Goal: Entertainment & Leisure: Consume media (video, audio)

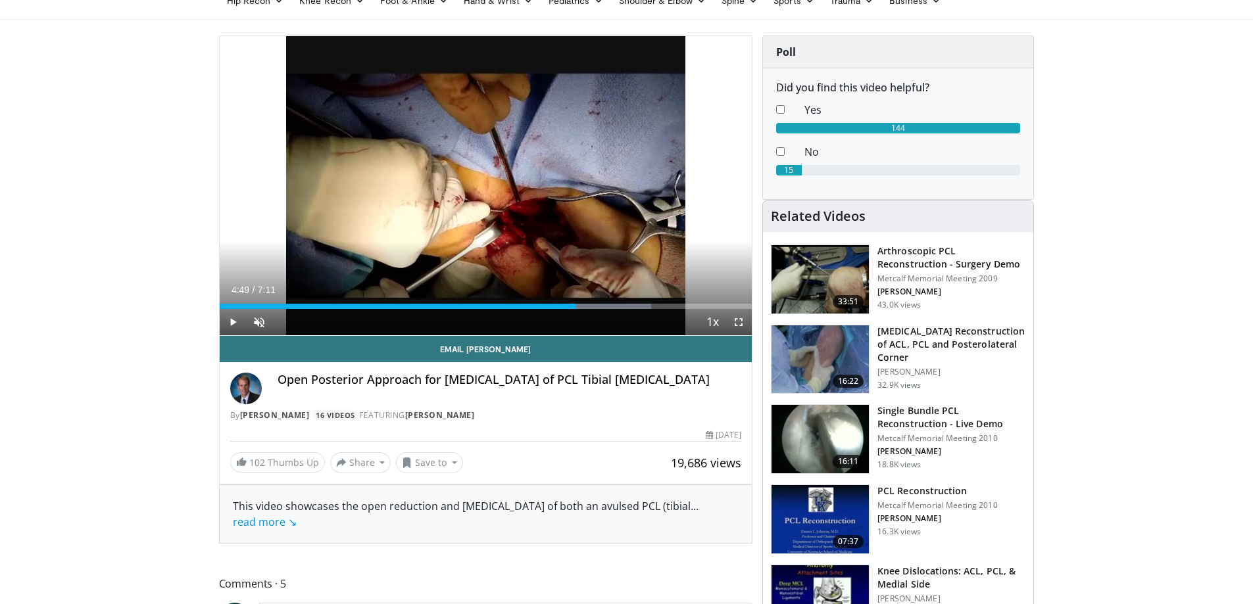
click at [485, 293] on div "Current Time 4:49 / Duration 7:11" at bounding box center [486, 290] width 533 height 12
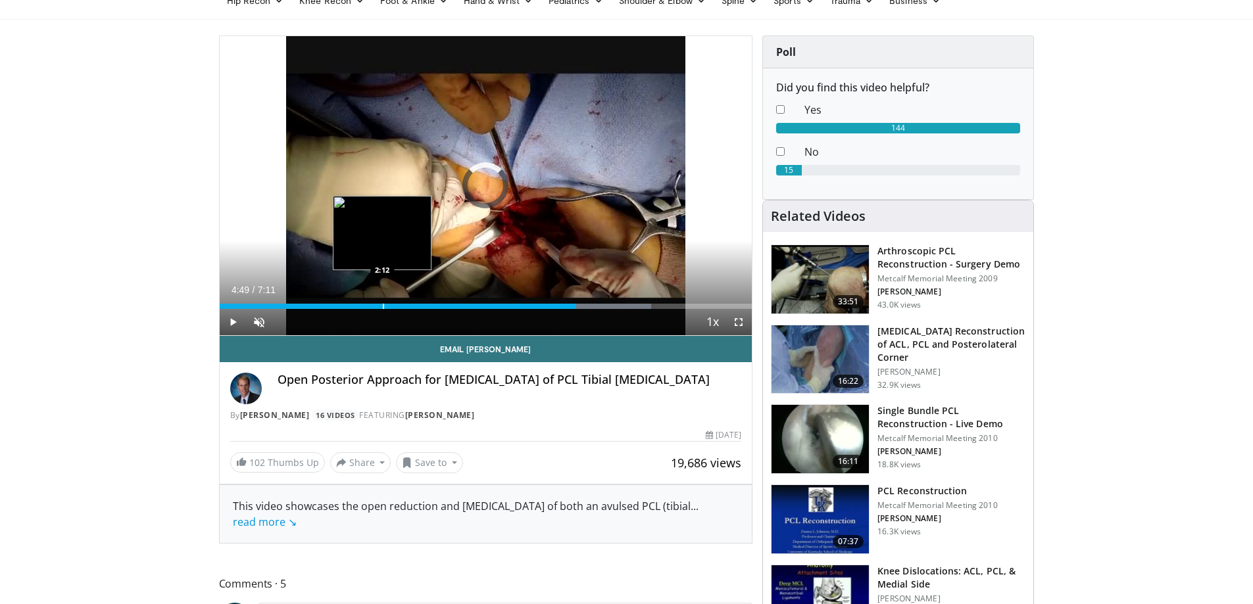
click at [382, 299] on div "Loaded : 81.10% 4:49 2:12" at bounding box center [486, 303] width 533 height 12
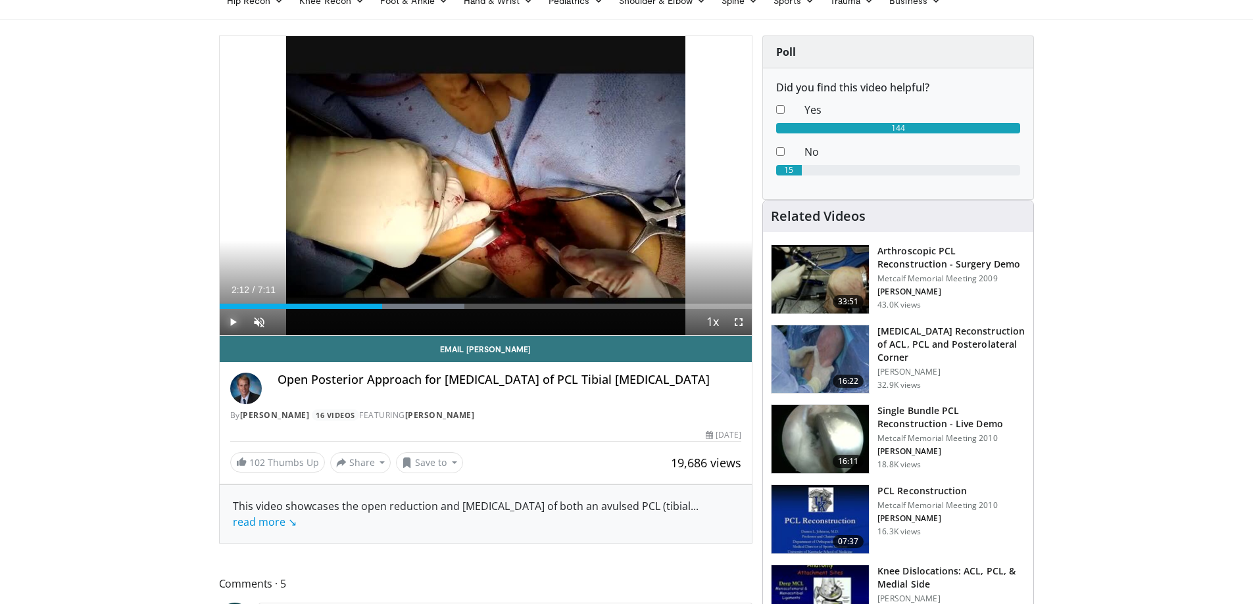
click at [232, 322] on span "Video Player" at bounding box center [233, 322] width 26 height 26
click at [264, 320] on span "Video Player" at bounding box center [259, 322] width 26 height 26
click at [424, 304] on div "Progress Bar" at bounding box center [424, 306] width 1 height 5
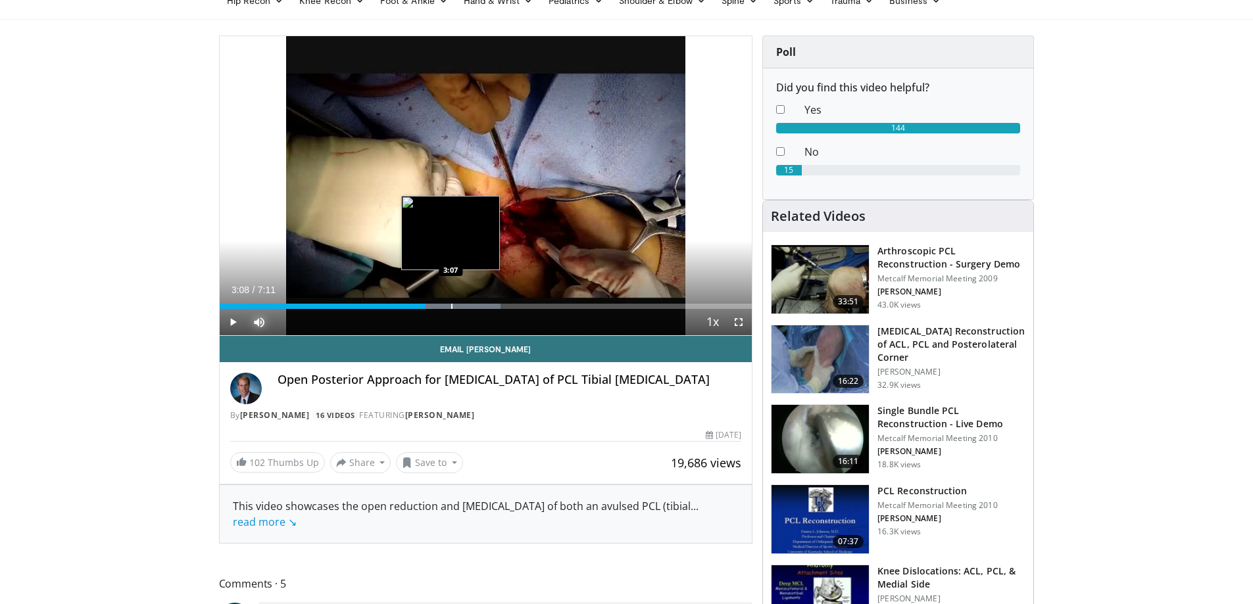
click at [452, 304] on div "Progress Bar" at bounding box center [451, 306] width 1 height 5
click at [474, 306] on div "Progress Bar" at bounding box center [474, 306] width 1 height 5
click at [469, 307] on div "3:22" at bounding box center [345, 306] width 250 height 5
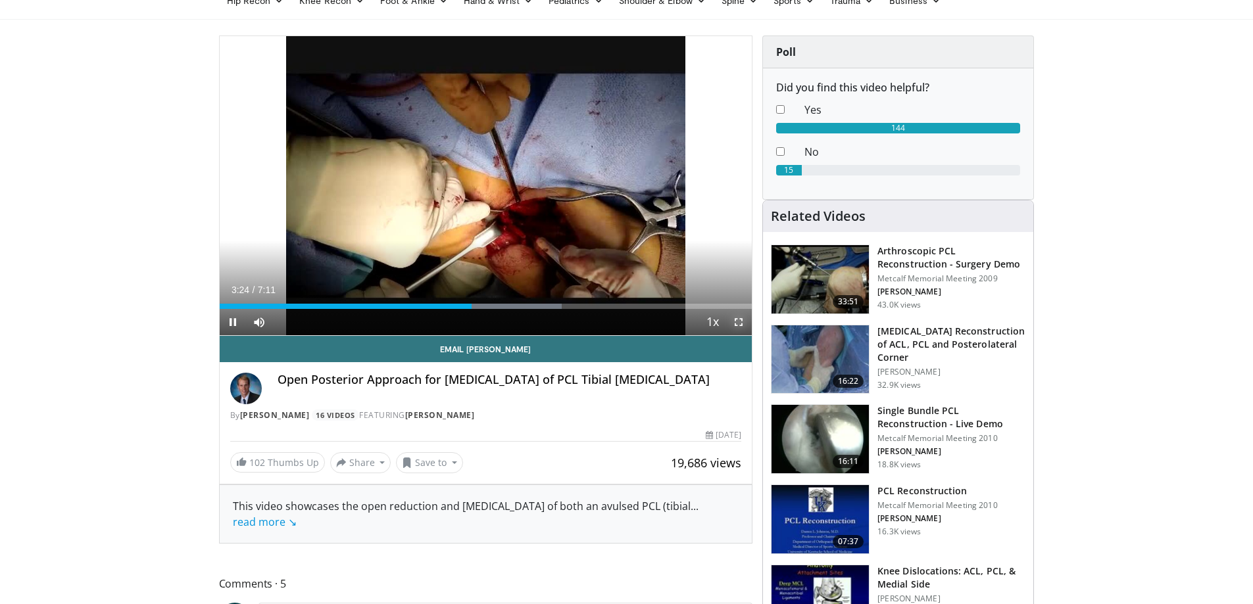
click at [740, 319] on span "Video Player" at bounding box center [738, 322] width 26 height 26
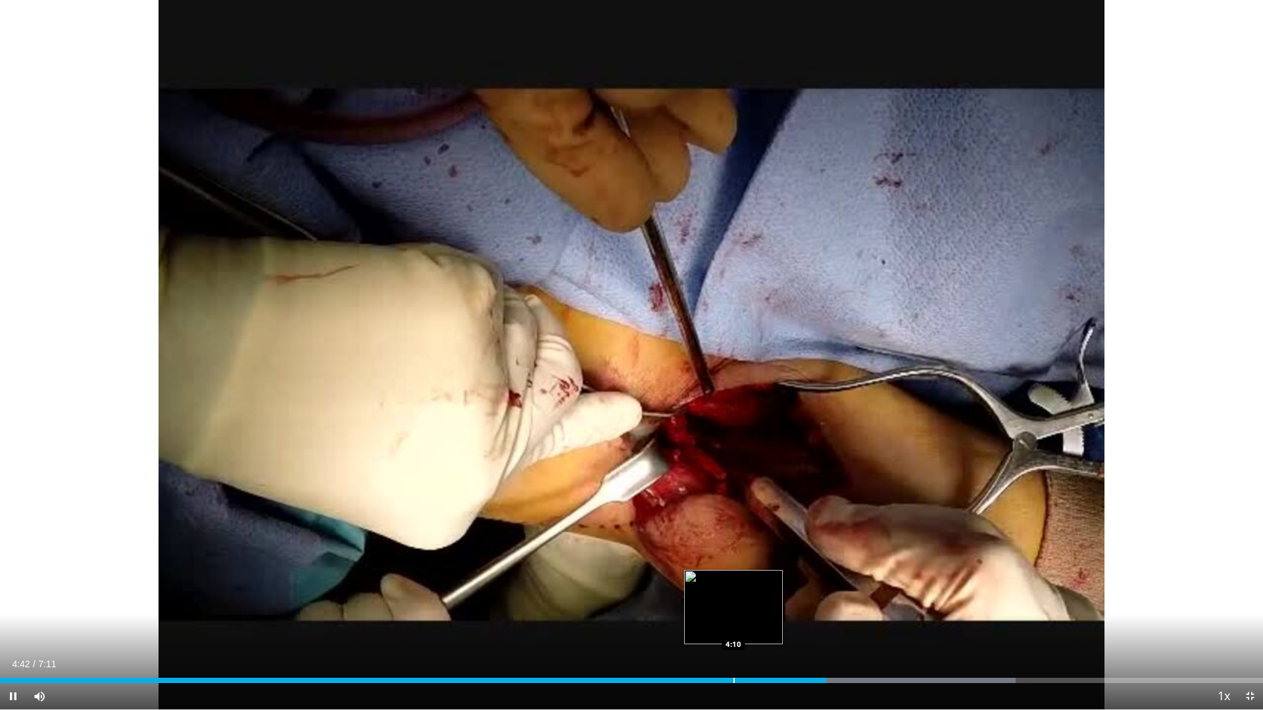
click at [733, 604] on div "Progress Bar" at bounding box center [733, 680] width 1 height 5
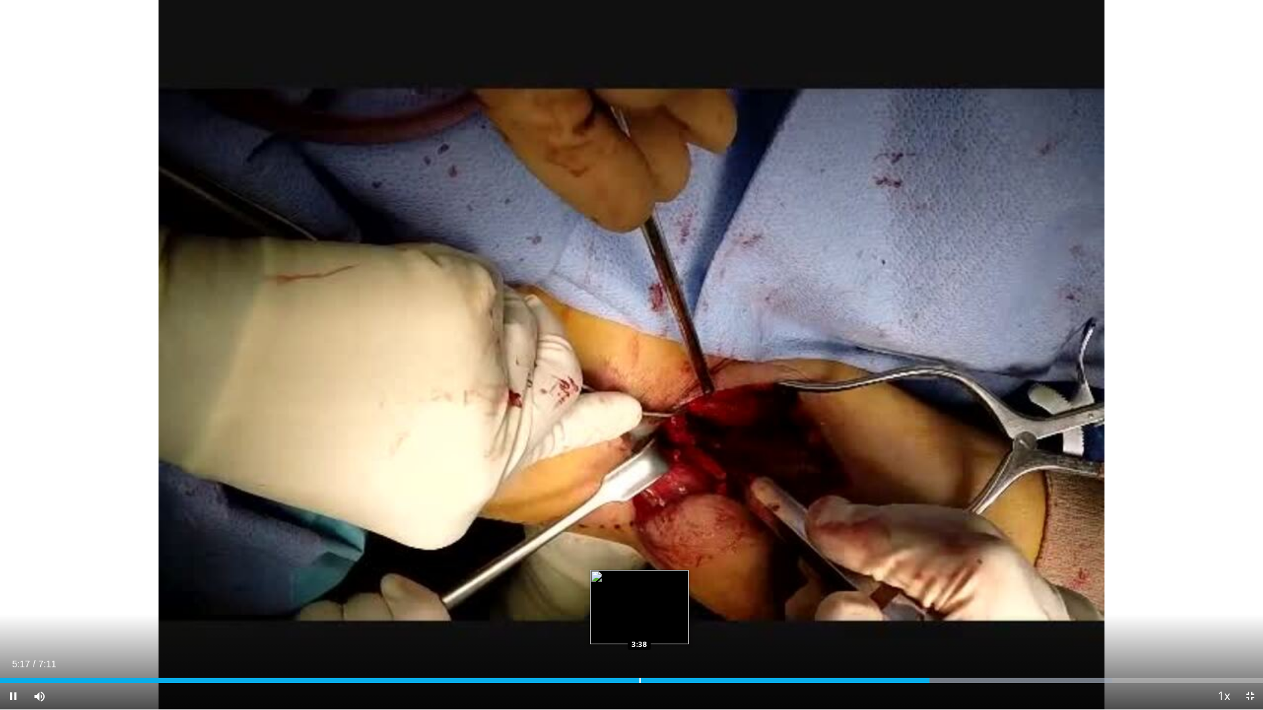
click at [639, 604] on div "Progress Bar" at bounding box center [639, 680] width 1 height 5
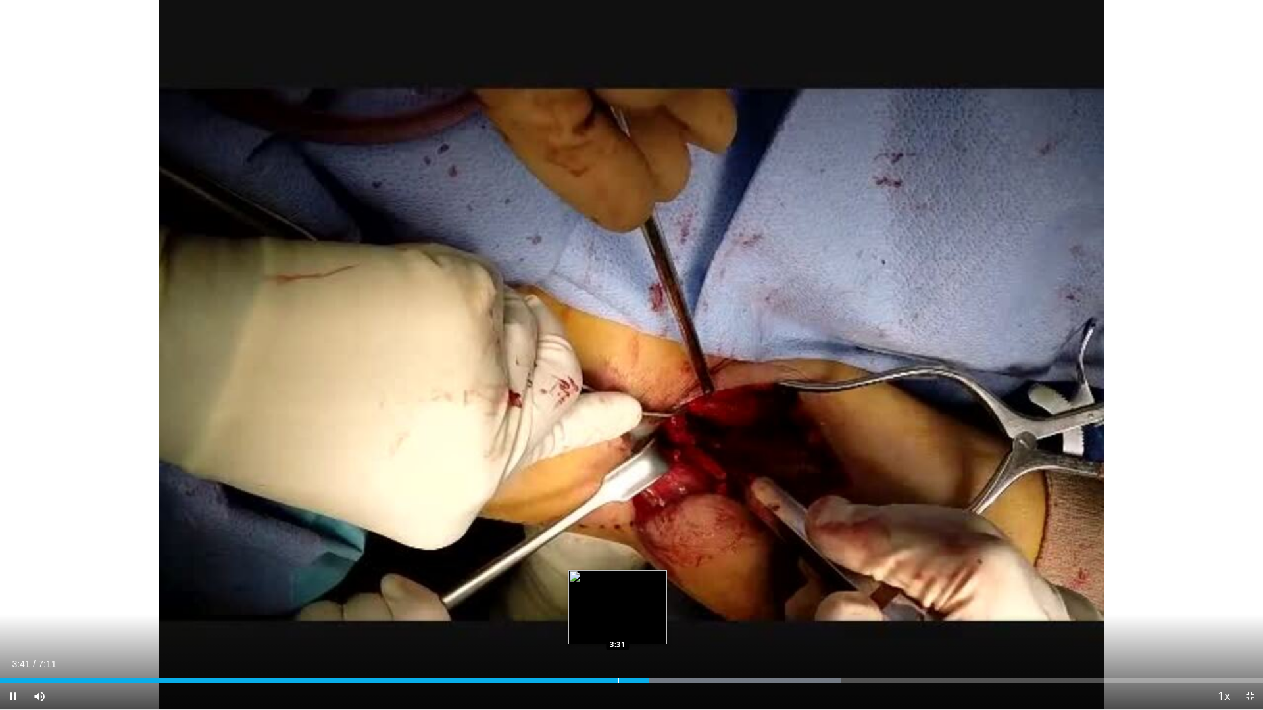
click at [618, 604] on div "Progress Bar" at bounding box center [618, 680] width 1 height 5
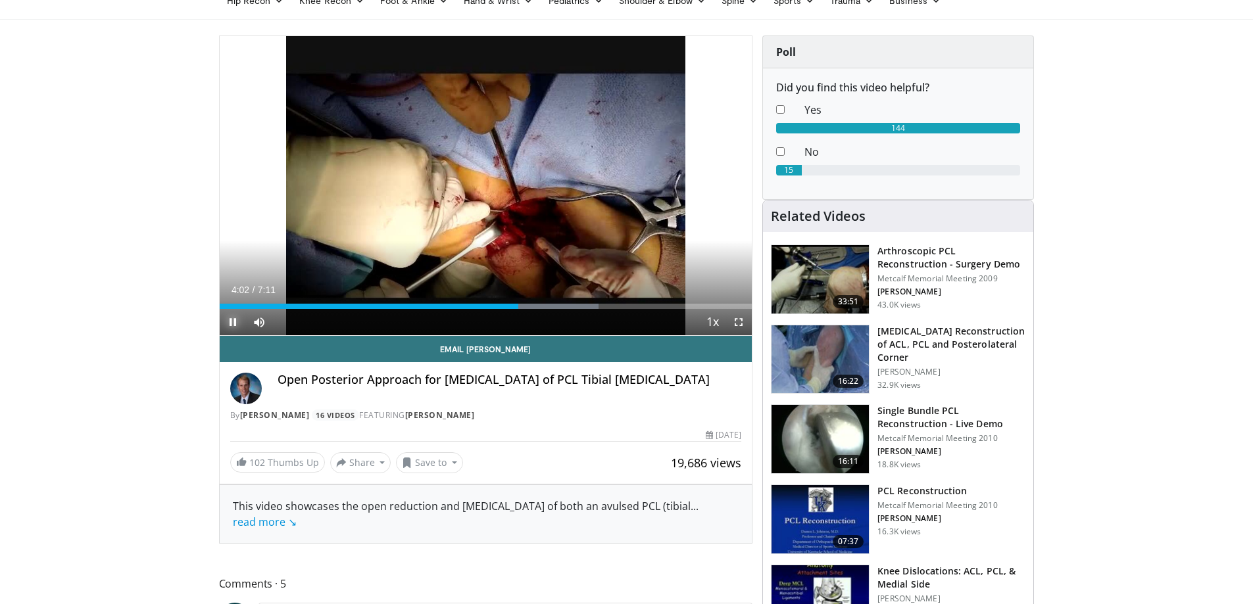
click at [229, 320] on span "Video Player" at bounding box center [233, 322] width 26 height 26
